Goal: Information Seeking & Learning: Learn about a topic

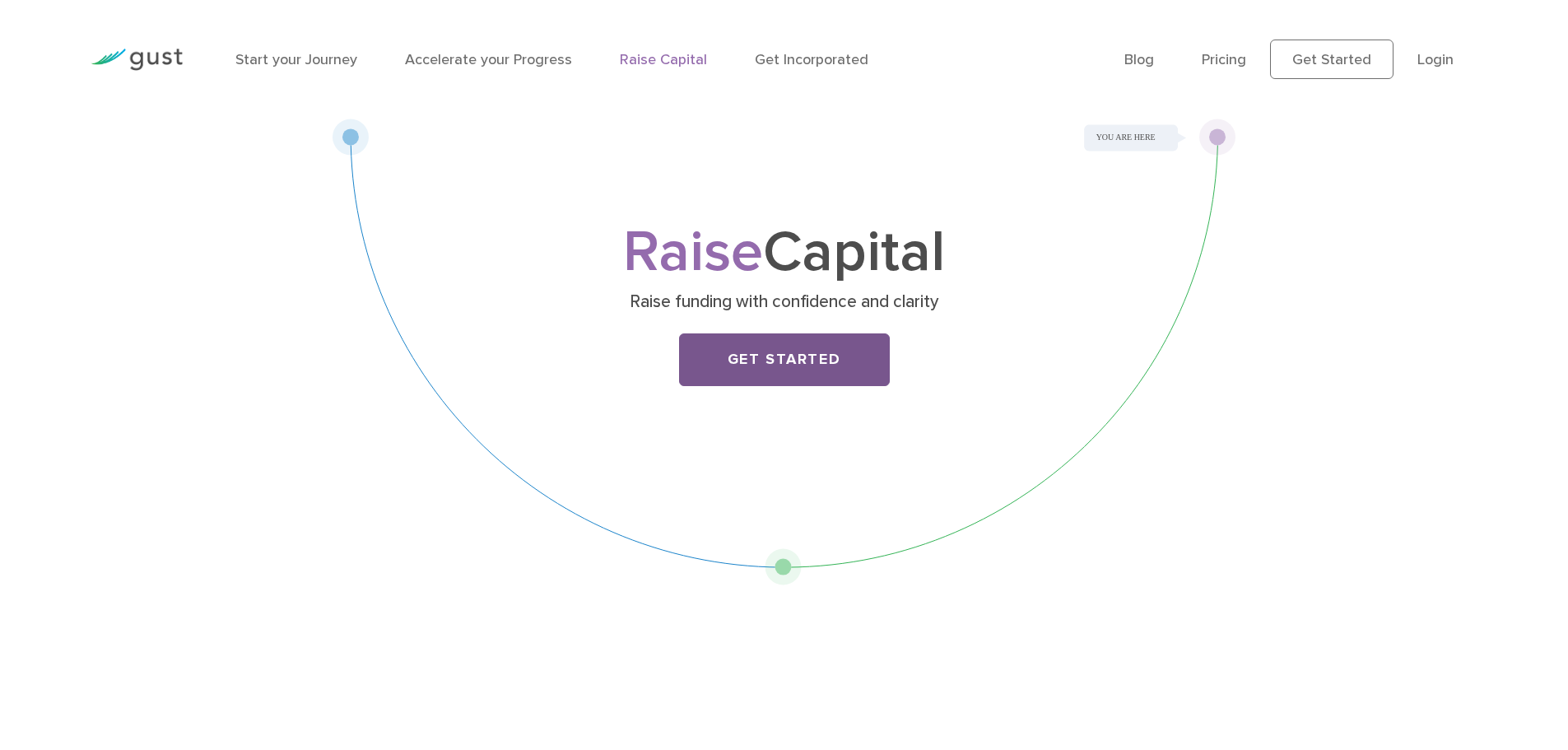
click at [853, 361] on link "Get Started" at bounding box center [784, 360] width 211 height 53
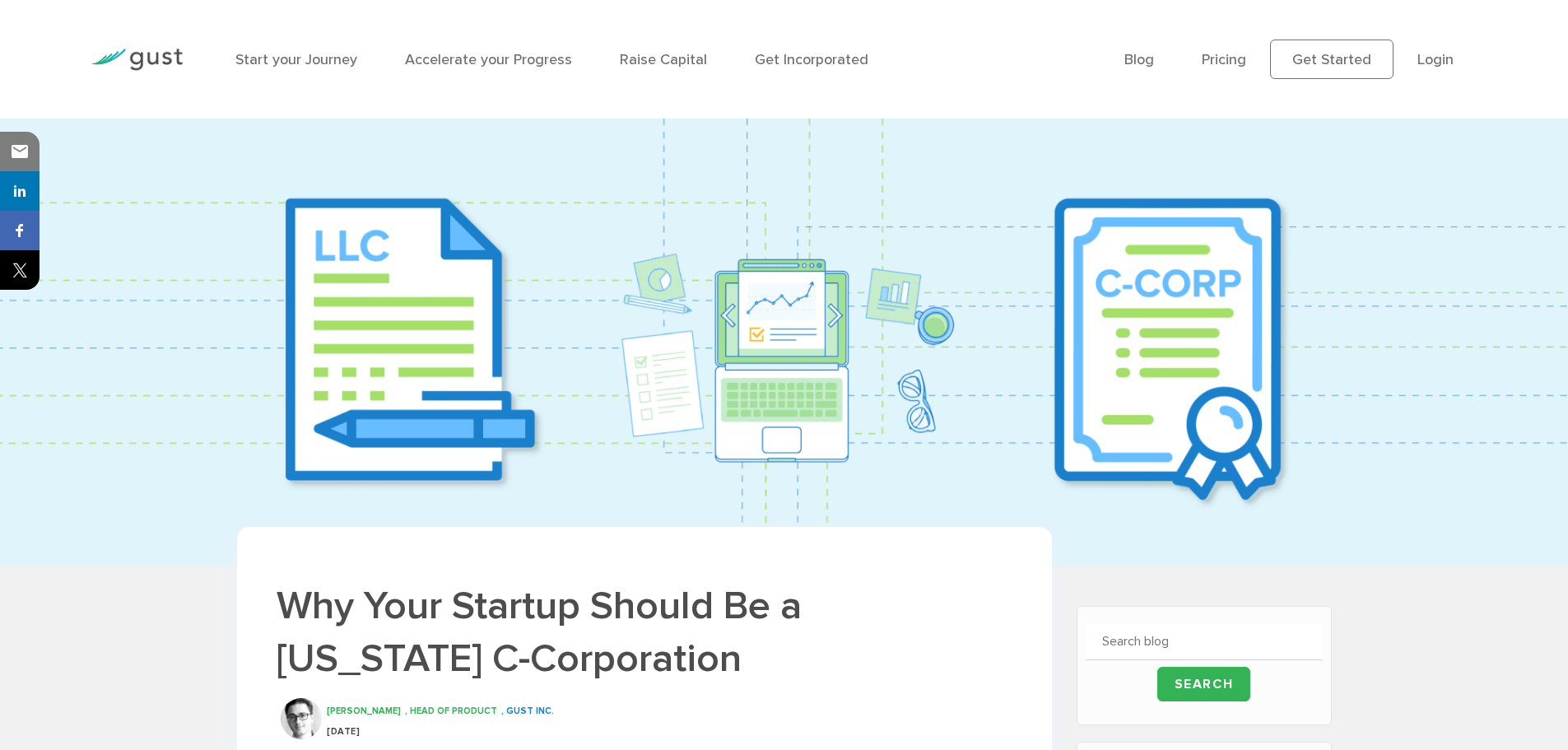
click at [1063, 91] on div "Start your Journey Accelerate your Progress Raise Capital Get Incorporated" at bounding box center [667, 59] width 889 height 72
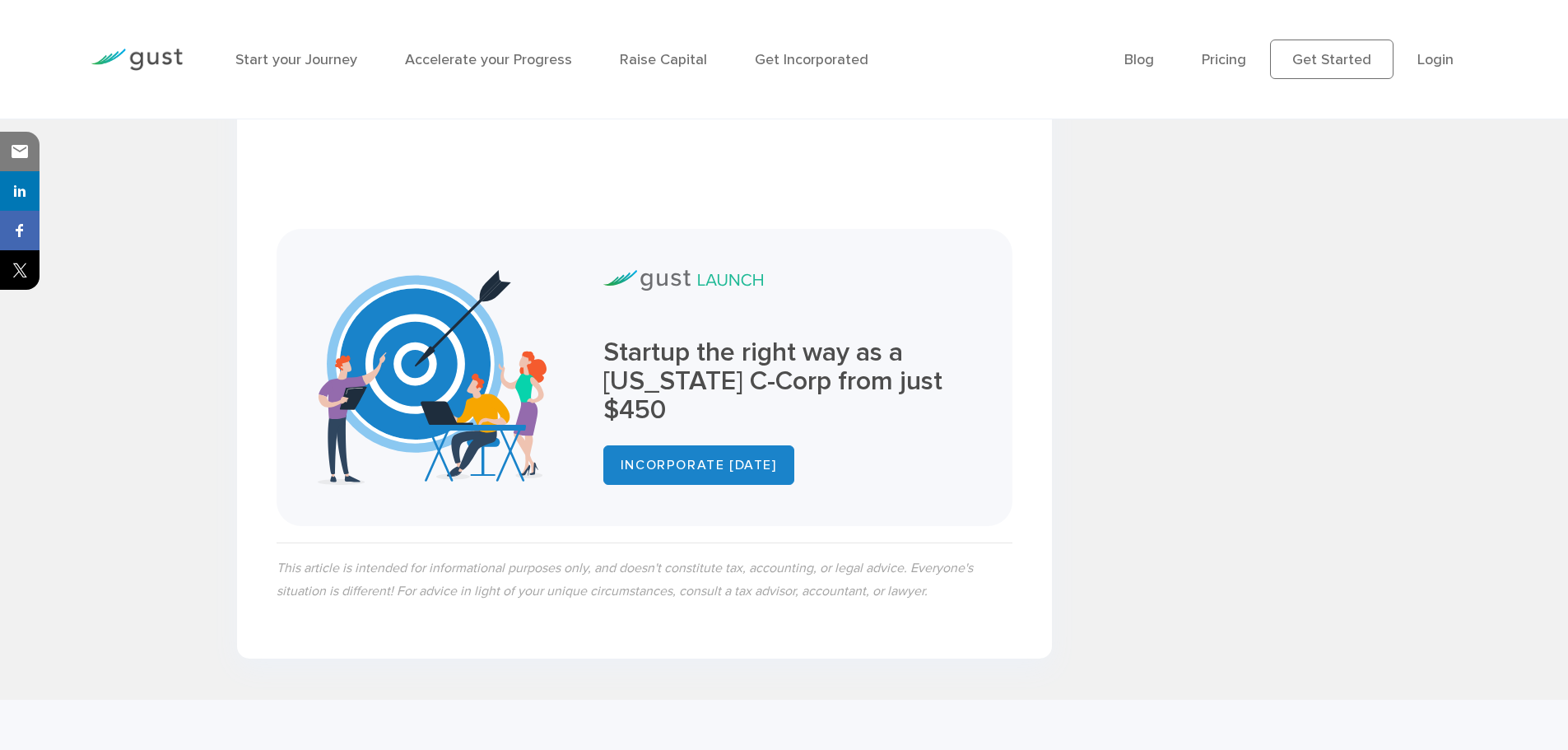
scroll to position [3651, 0]
